Goal: Use online tool/utility: Use online tool/utility

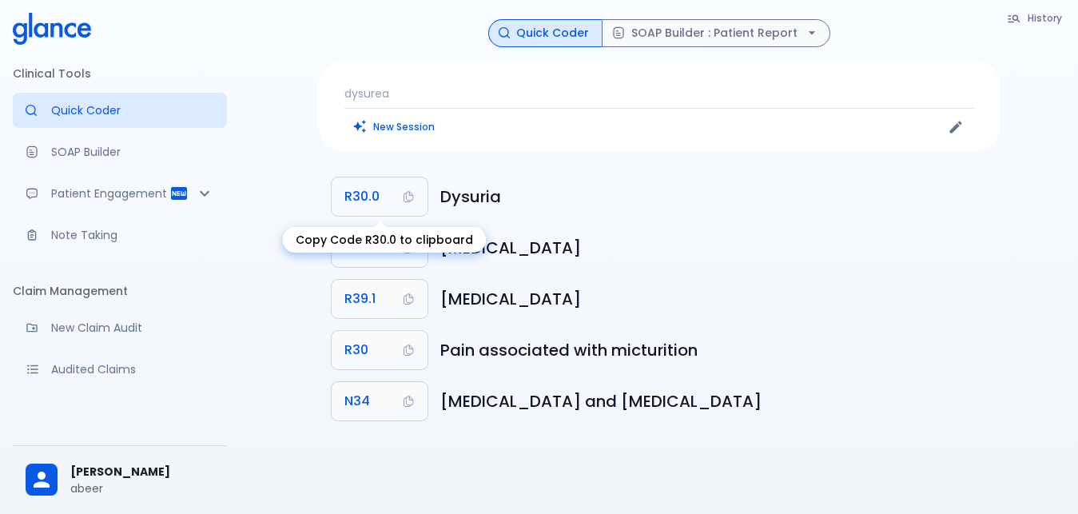
click at [357, 200] on span "R30.0" at bounding box center [362, 196] width 35 height 22
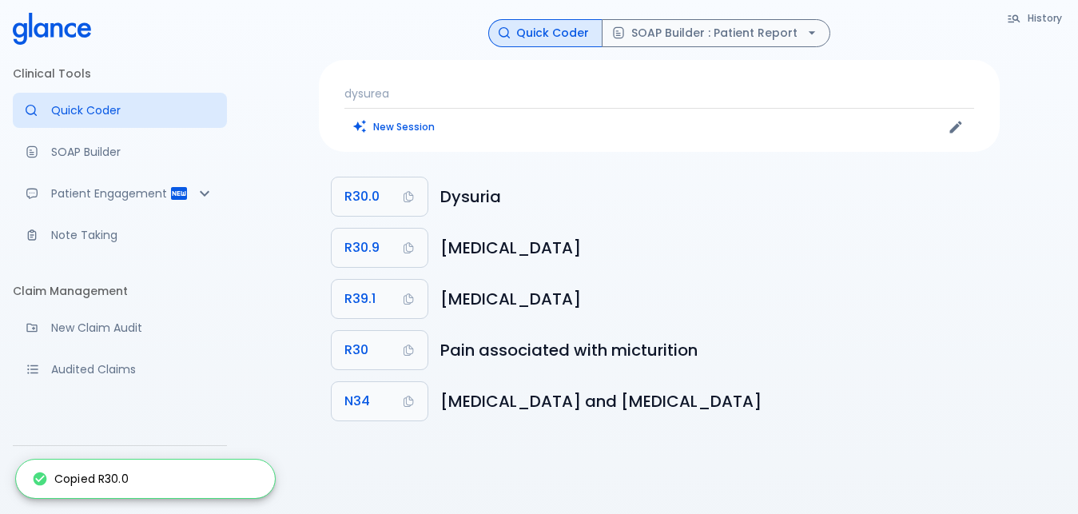
click at [448, 92] on p "dysurea" at bounding box center [660, 94] width 630 height 16
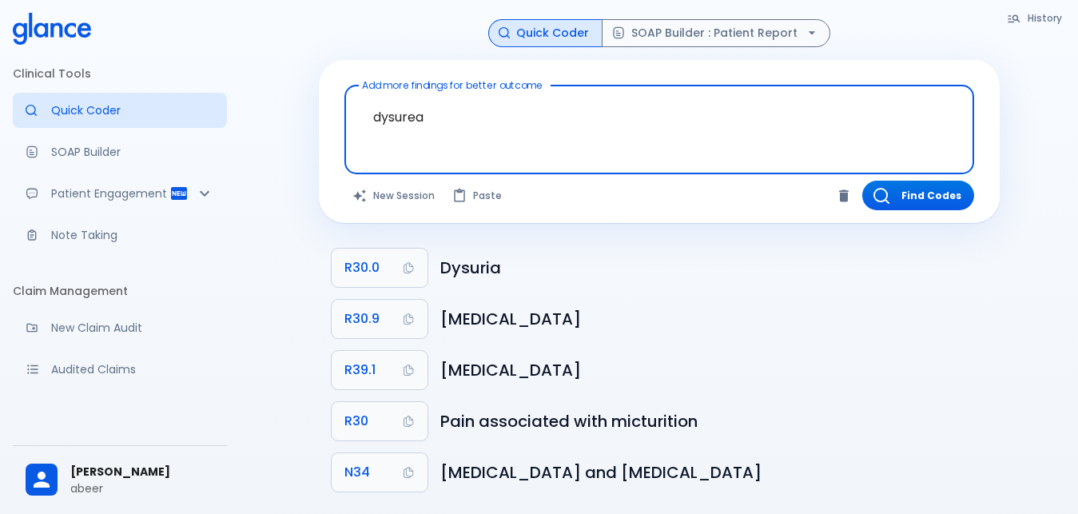
click at [446, 121] on textarea "dysurea" at bounding box center [659, 117] width 607 height 50
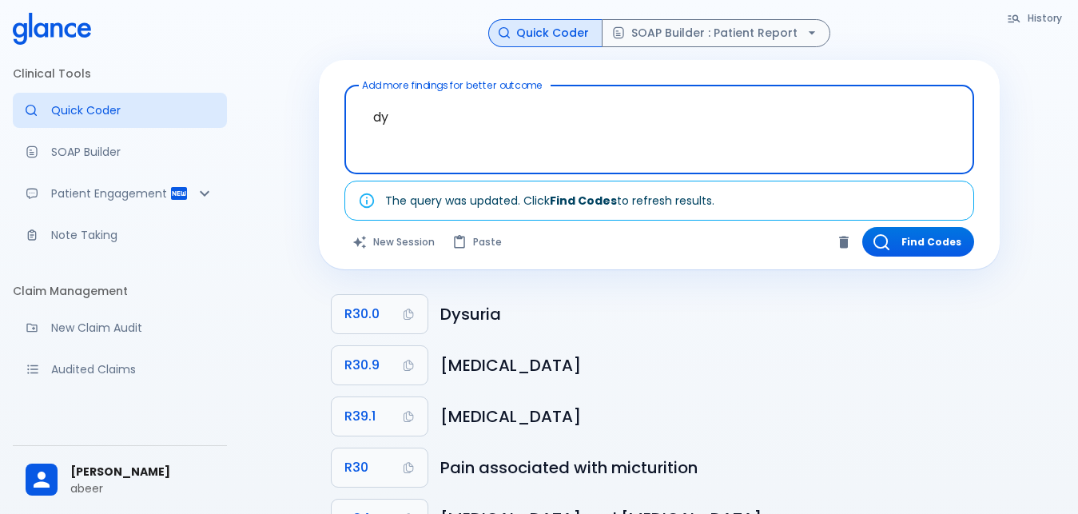
type textarea "d"
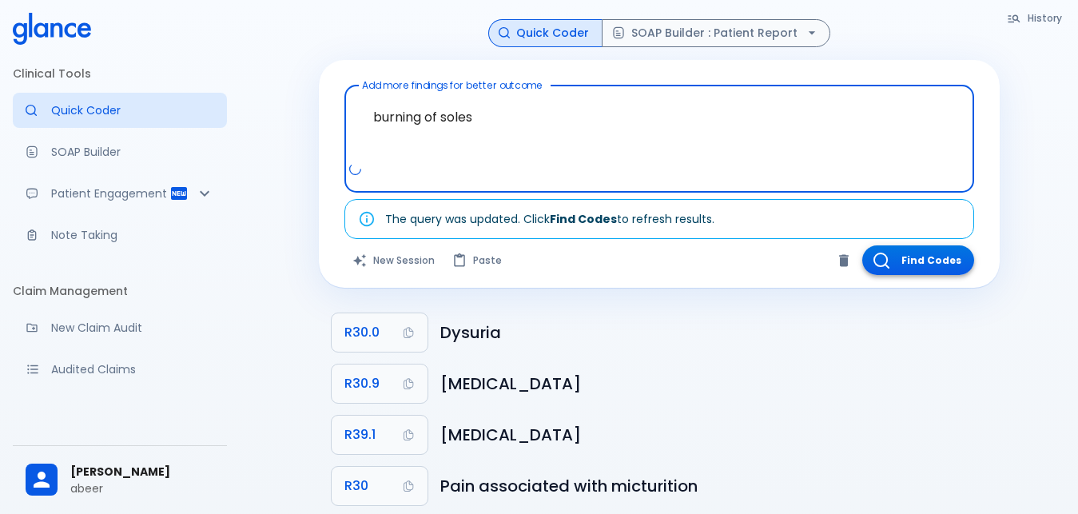
type textarea "burning of soles"
click at [916, 250] on button "Find Codes" at bounding box center [918, 260] width 112 height 30
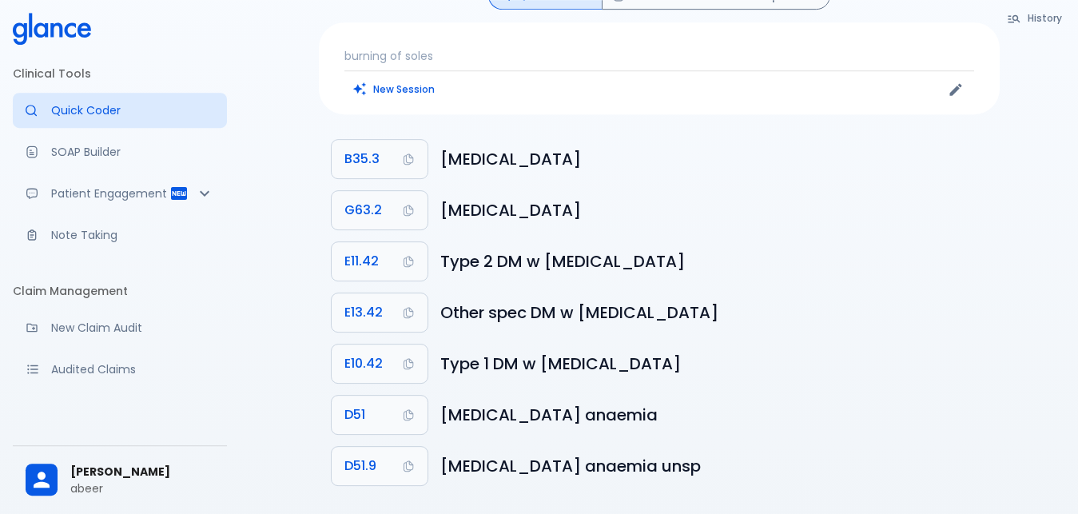
scroll to position [54, 0]
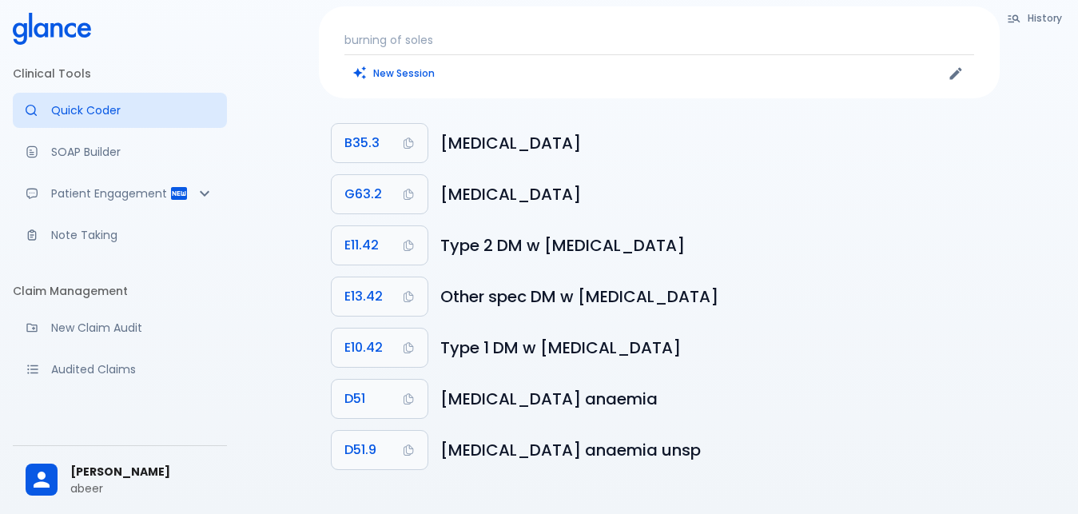
click at [462, 34] on p "burning of soles" at bounding box center [660, 40] width 630 height 16
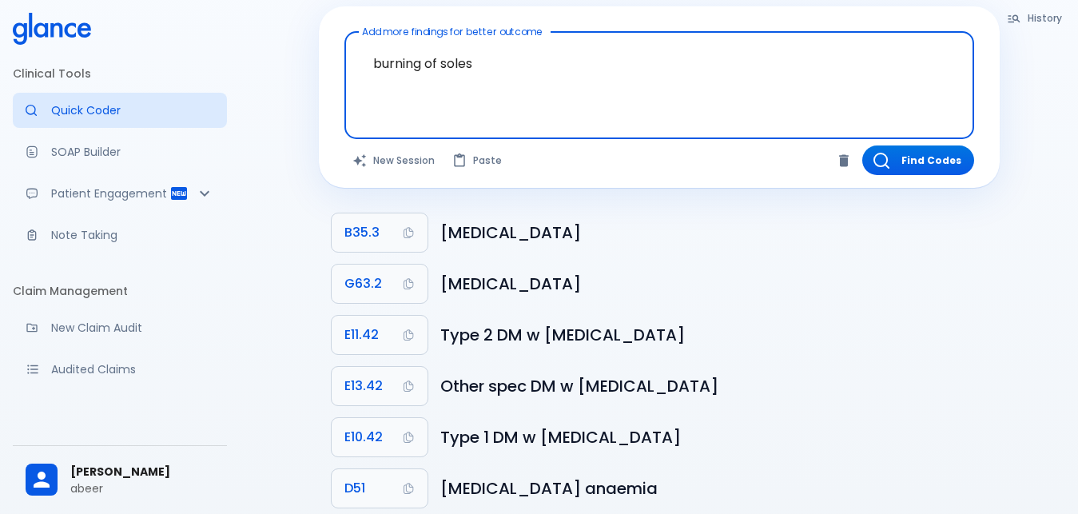
click at [499, 65] on textarea "burning of soles" at bounding box center [659, 72] width 607 height 69
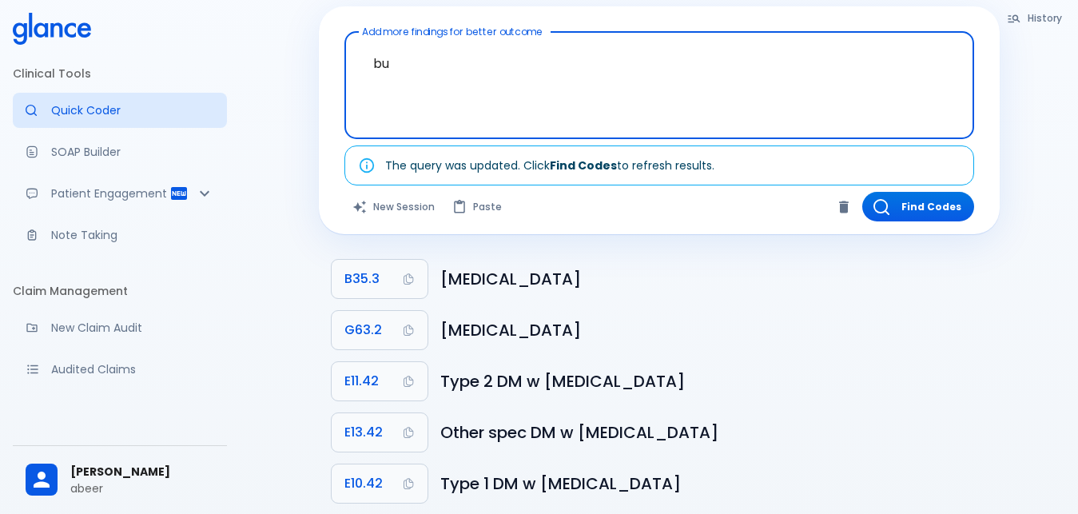
type textarea "b"
type textarea "h"
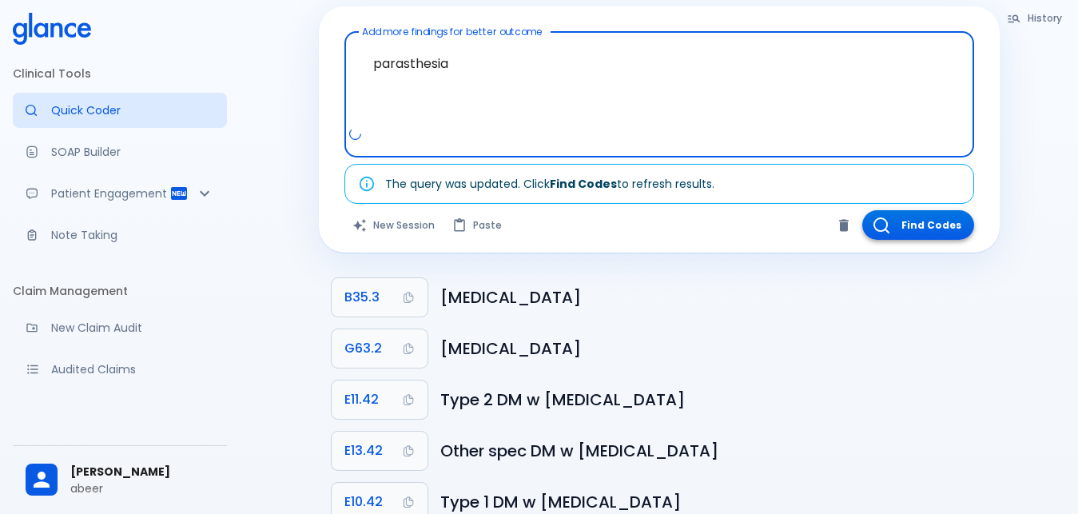
type textarea "parasthesia"
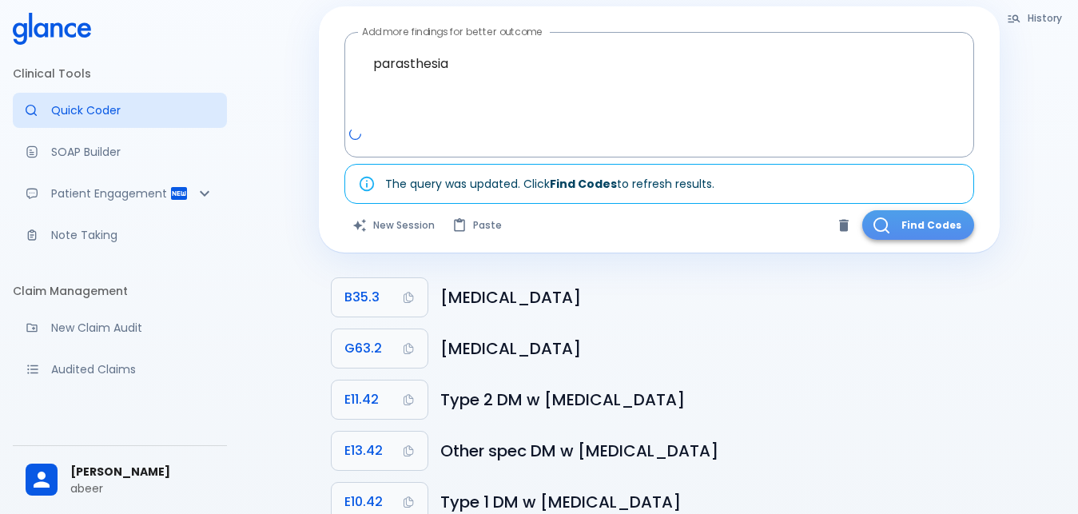
click at [916, 228] on button "Find Codes" at bounding box center [918, 225] width 112 height 30
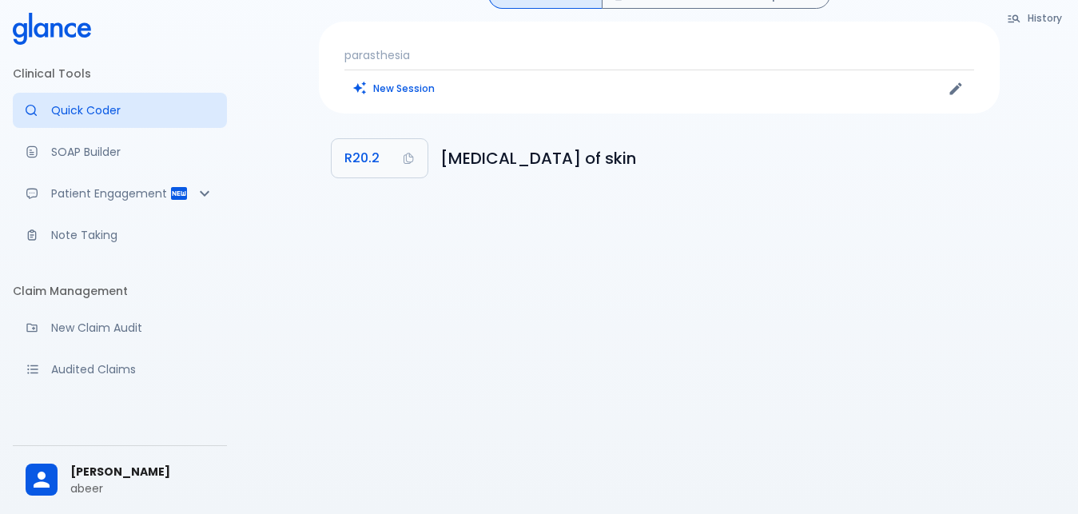
scroll to position [38, 0]
click at [429, 61] on p "parasthesia" at bounding box center [660, 55] width 630 height 16
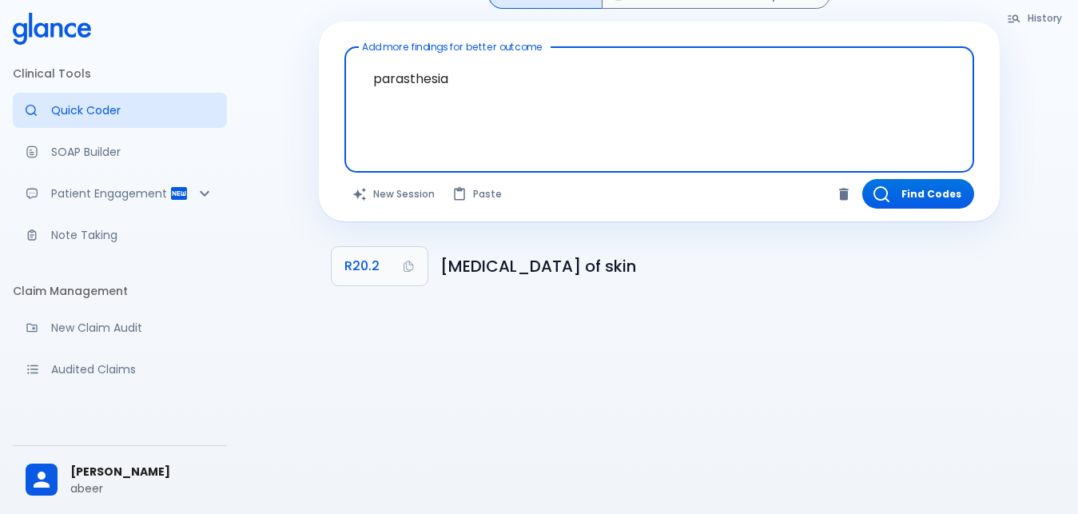
click at [460, 73] on textarea "parasthesia" at bounding box center [659, 97] width 607 height 87
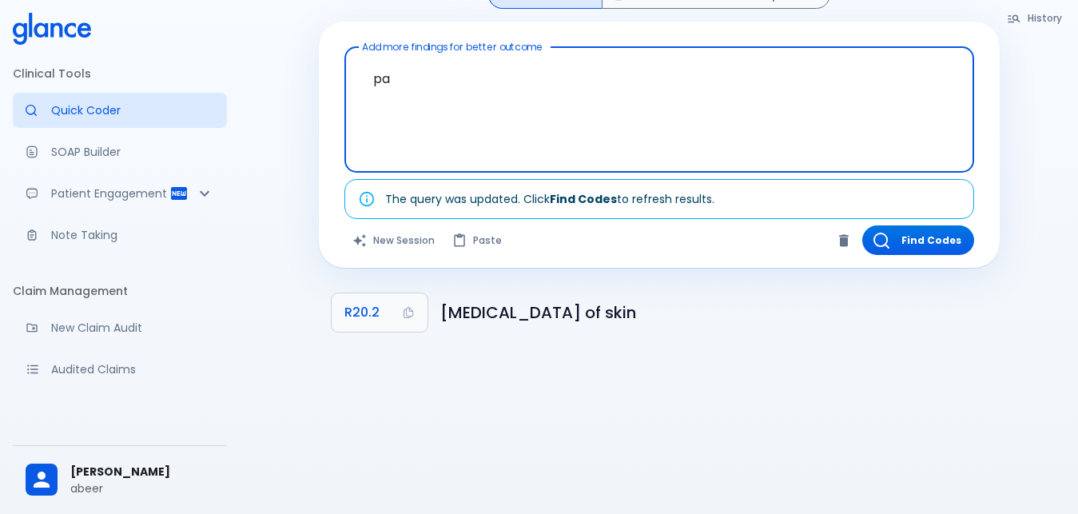
type textarea "p"
type textarea "burning feet"
click at [901, 240] on button "Find Codes" at bounding box center [918, 240] width 112 height 30
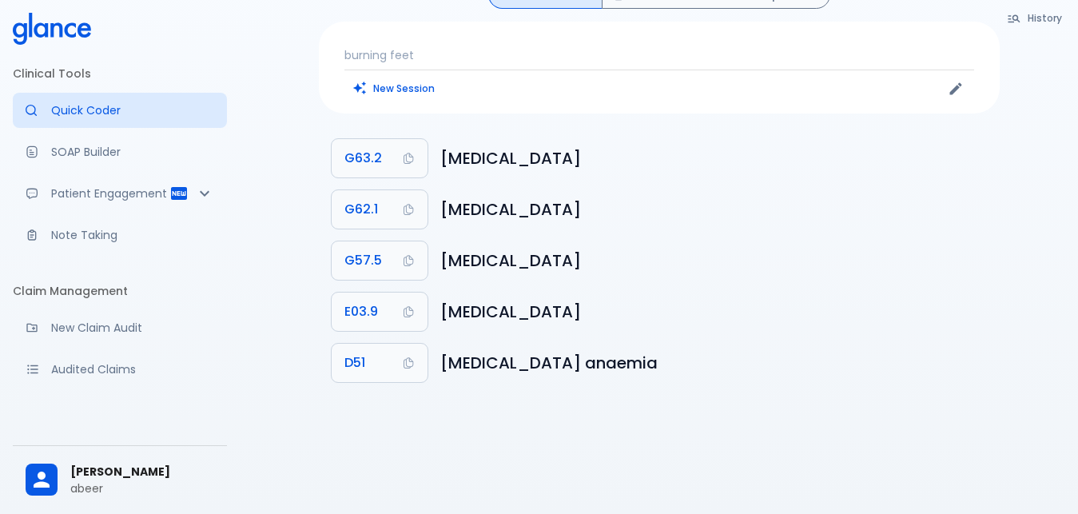
click at [436, 50] on p "burning feet" at bounding box center [660, 55] width 630 height 16
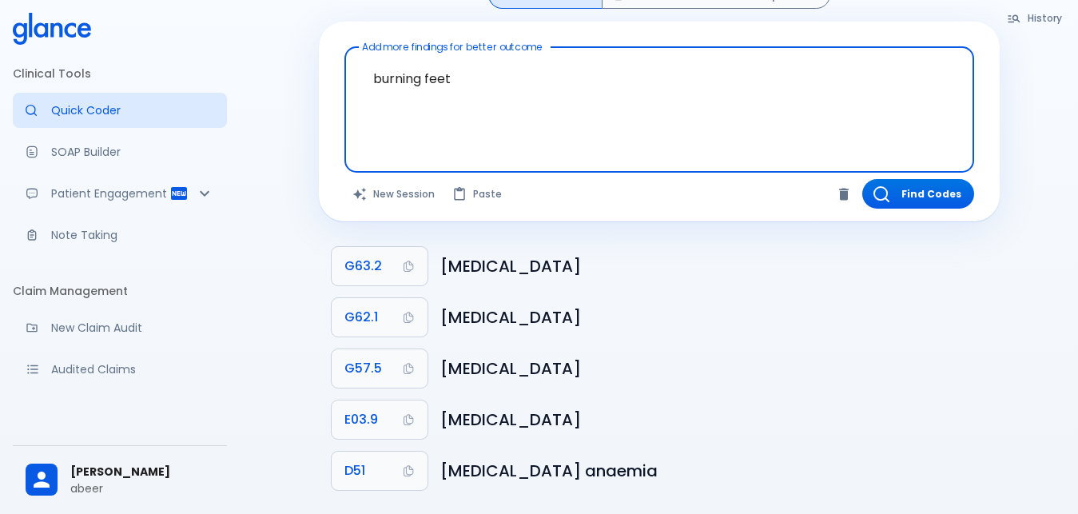
click at [460, 84] on textarea "burning feet" at bounding box center [659, 97] width 607 height 87
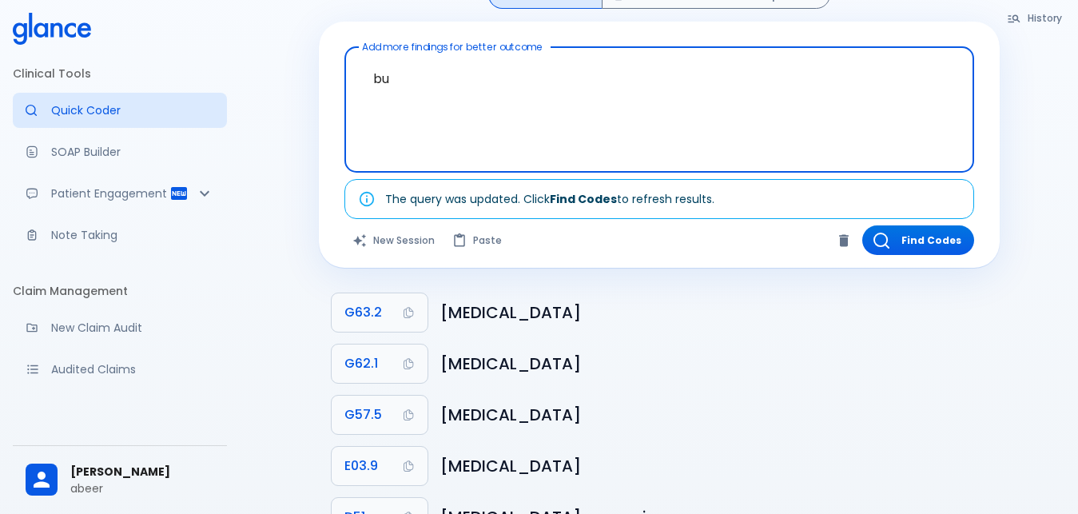
type textarea "b"
type textarea "p"
type textarea "[MEDICAL_DATA]"
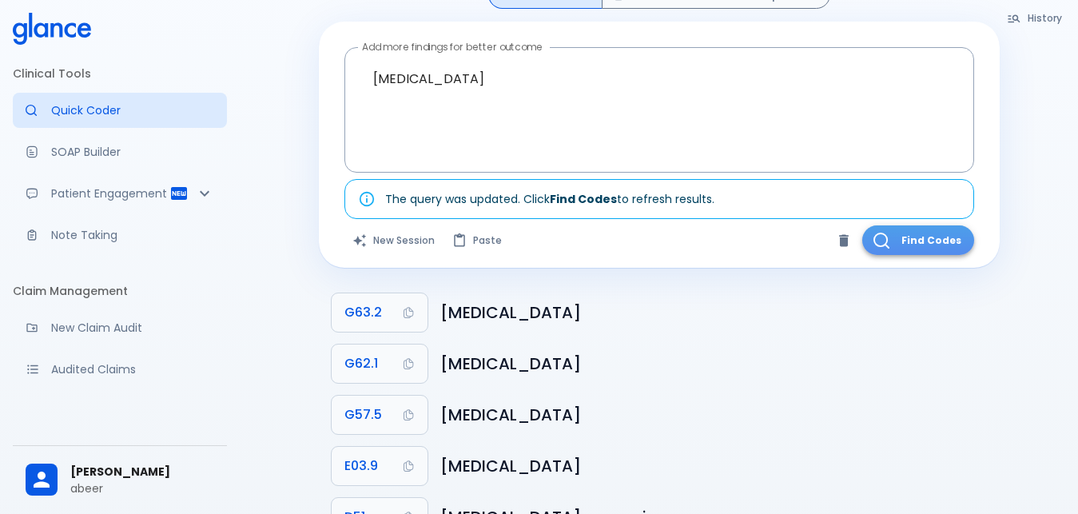
click at [945, 237] on button "Find Codes" at bounding box center [918, 240] width 112 height 30
